Goal: Find specific page/section: Find specific page/section

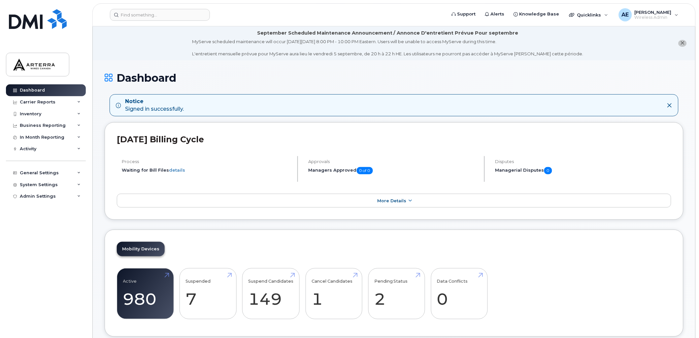
click at [681, 43] on icon "close notification" at bounding box center [682, 43] width 4 height 4
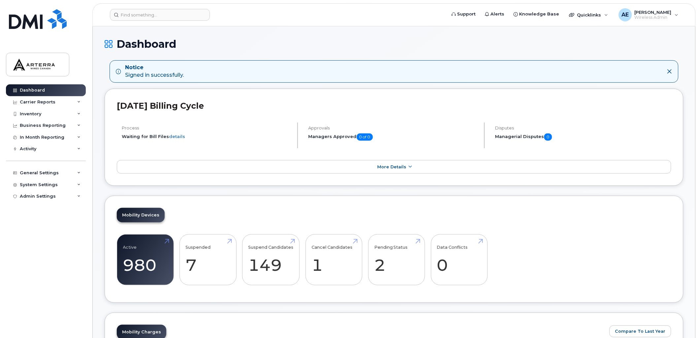
click at [668, 73] on icon at bounding box center [669, 71] width 5 height 5
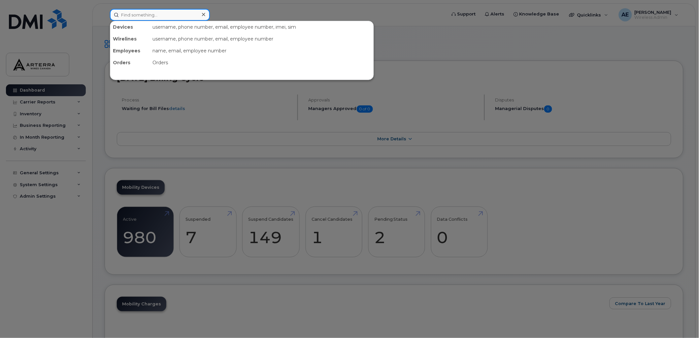
click at [143, 15] on input at bounding box center [160, 15] width 100 height 12
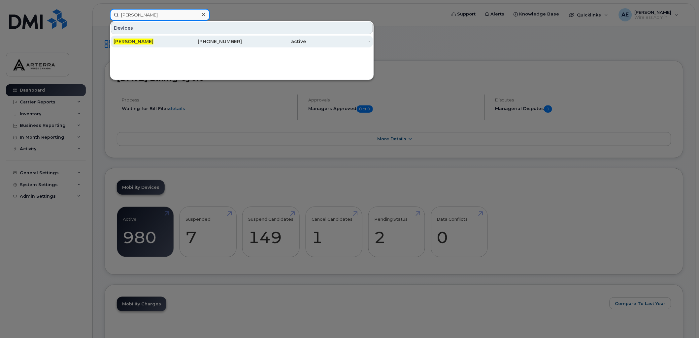
type input "disha sharma"
click at [134, 41] on span "Disha Sharma" at bounding box center [133, 42] width 40 height 6
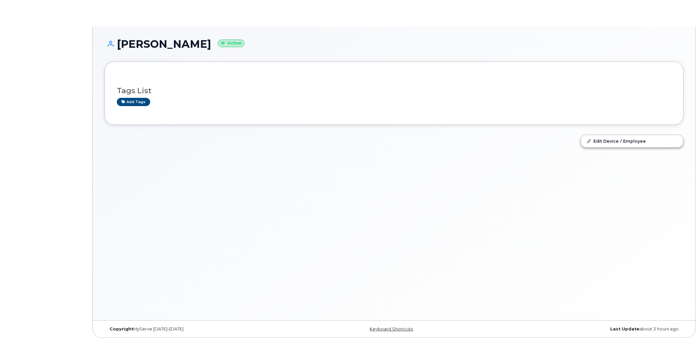
click at [137, 40] on h1 "[PERSON_NAME] Active" at bounding box center [394, 44] width 579 height 12
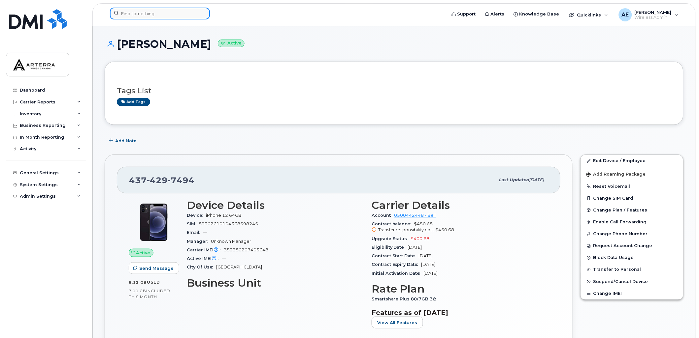
click at [192, 15] on input at bounding box center [160, 14] width 100 height 12
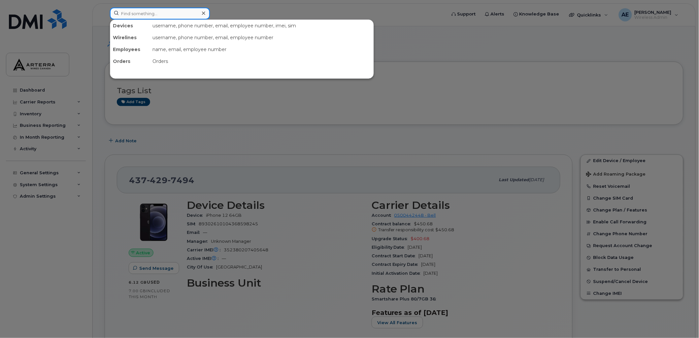
paste input "2504085582"
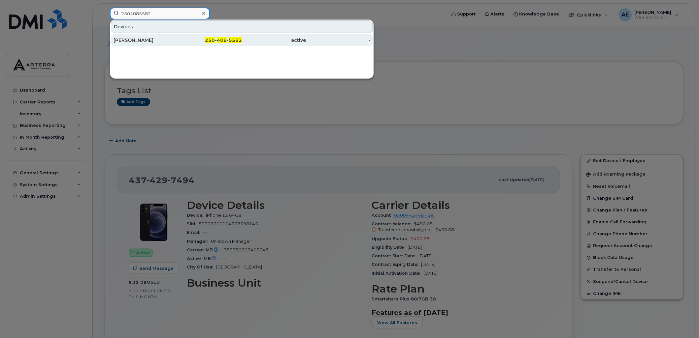
type input "2504085582"
click at [149, 39] on div "[PERSON_NAME]" at bounding box center [145, 40] width 64 height 7
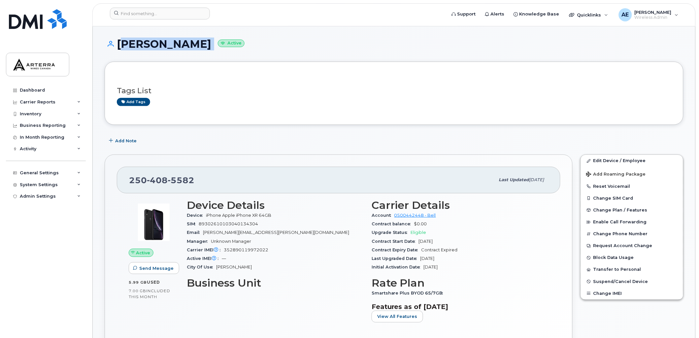
drag, startPoint x: 117, startPoint y: 44, endPoint x: 213, endPoint y: 45, distance: 95.3
click at [213, 45] on h1 "[PERSON_NAME] Active" at bounding box center [394, 44] width 579 height 12
drag, startPoint x: 212, startPoint y: 45, endPoint x: 197, endPoint y: 42, distance: 15.1
copy h1 "[PERSON_NAME]"
drag, startPoint x: 195, startPoint y: 177, endPoint x: 123, endPoint y: 181, distance: 71.7
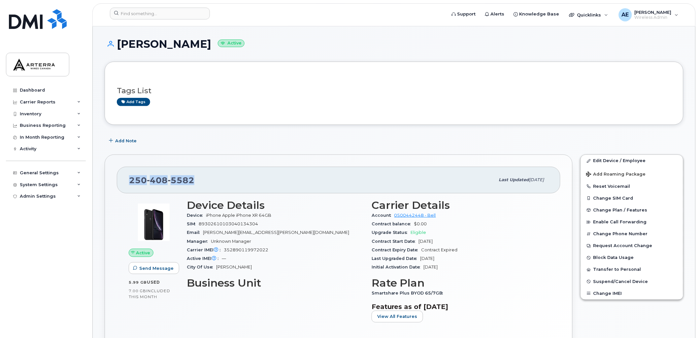
click at [123, 181] on div "[PHONE_NUMBER] Last updated [DATE]" at bounding box center [338, 180] width 443 height 26
drag, startPoint x: 123, startPoint y: 181, endPoint x: 127, endPoint y: 180, distance: 3.7
copy span "[PHONE_NUMBER]"
drag, startPoint x: 41, startPoint y: 89, endPoint x: 101, endPoint y: 10, distance: 99.2
click at [41, 89] on div "Dashboard" at bounding box center [32, 90] width 25 height 5
